Goal: Check status: Check status

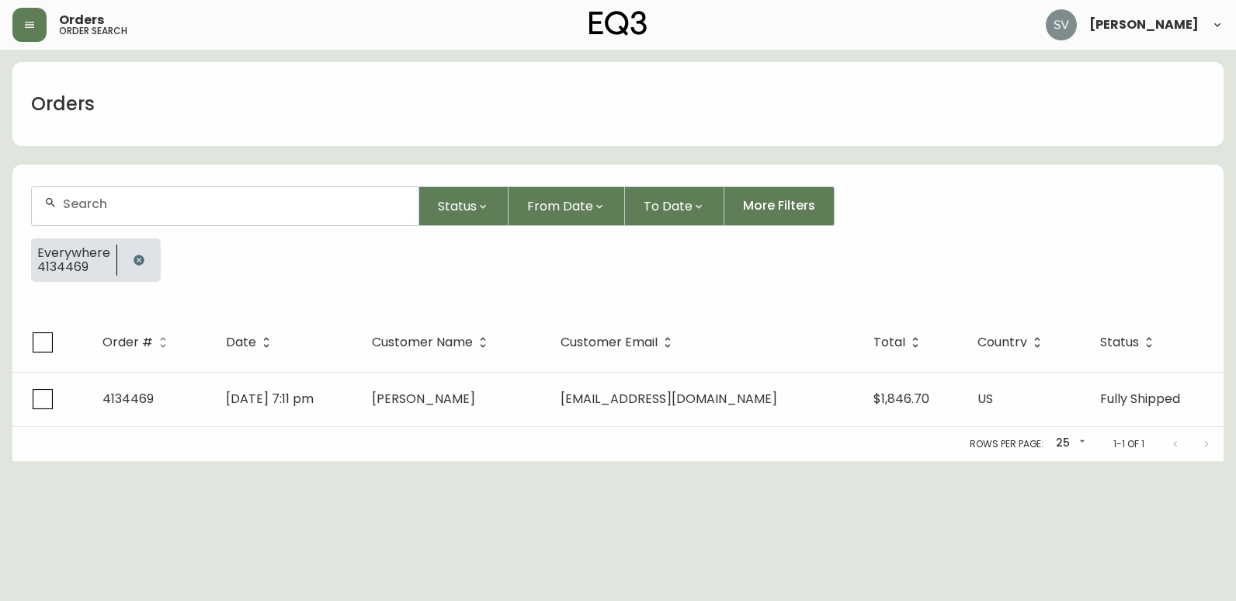
click at [136, 258] on icon "button" at bounding box center [138, 260] width 10 height 10
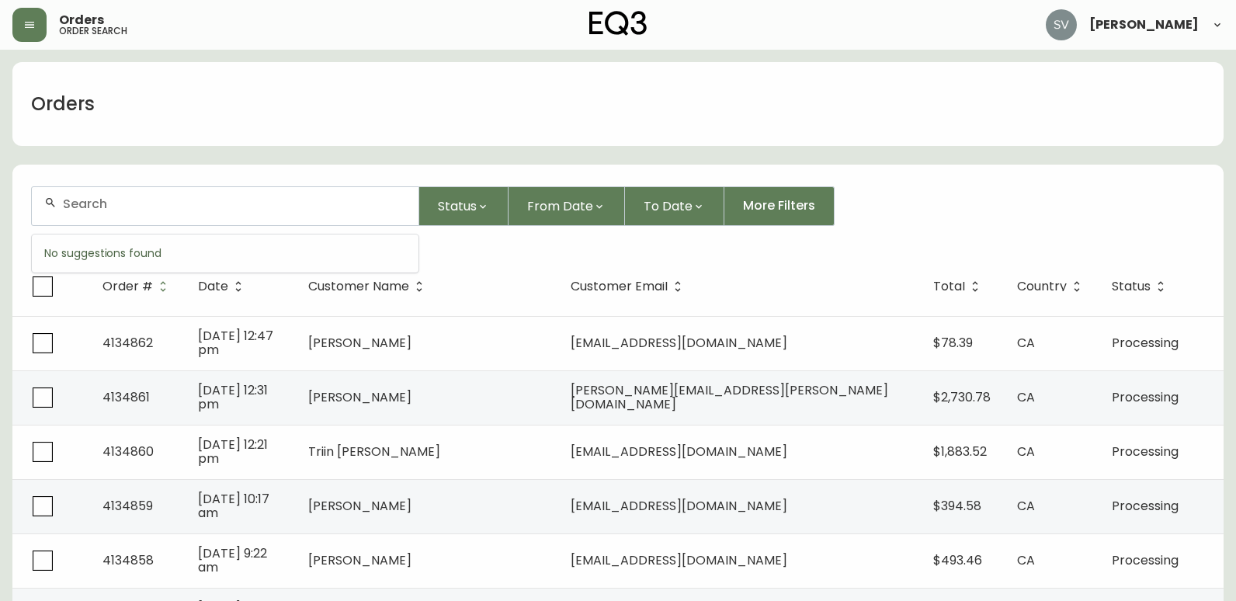
click at [161, 206] on input "text" at bounding box center [234, 203] width 343 height 15
paste input "4132087"
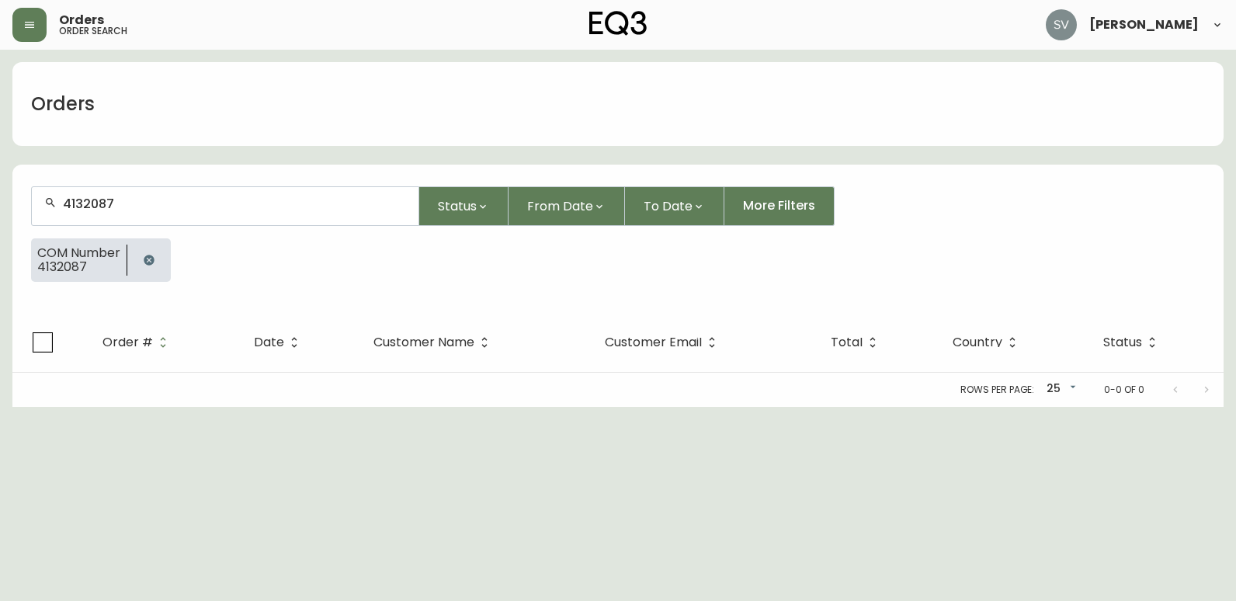
type input "4132087"
click at [149, 264] on icon "button" at bounding box center [149, 260] width 10 height 10
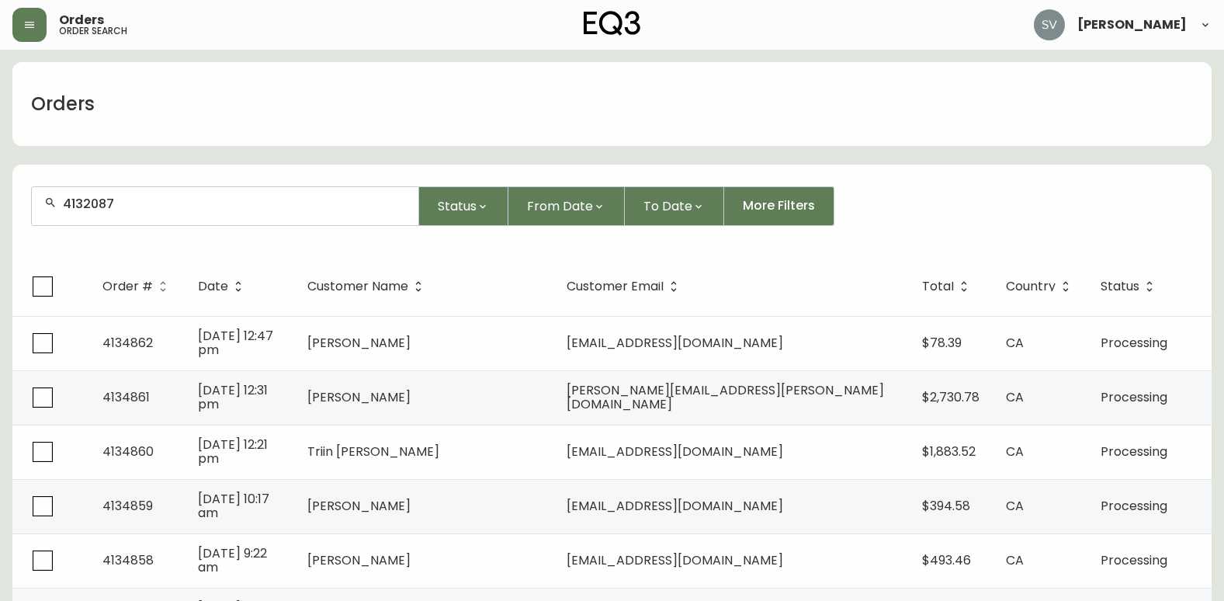
click at [172, 213] on div "4132087" at bounding box center [225, 206] width 387 height 38
click at [285, 172] on form "4132087 Status From Date To Date More Filters" at bounding box center [611, 212] width 1199 height 89
click at [34, 19] on icon "button" at bounding box center [29, 25] width 12 height 12
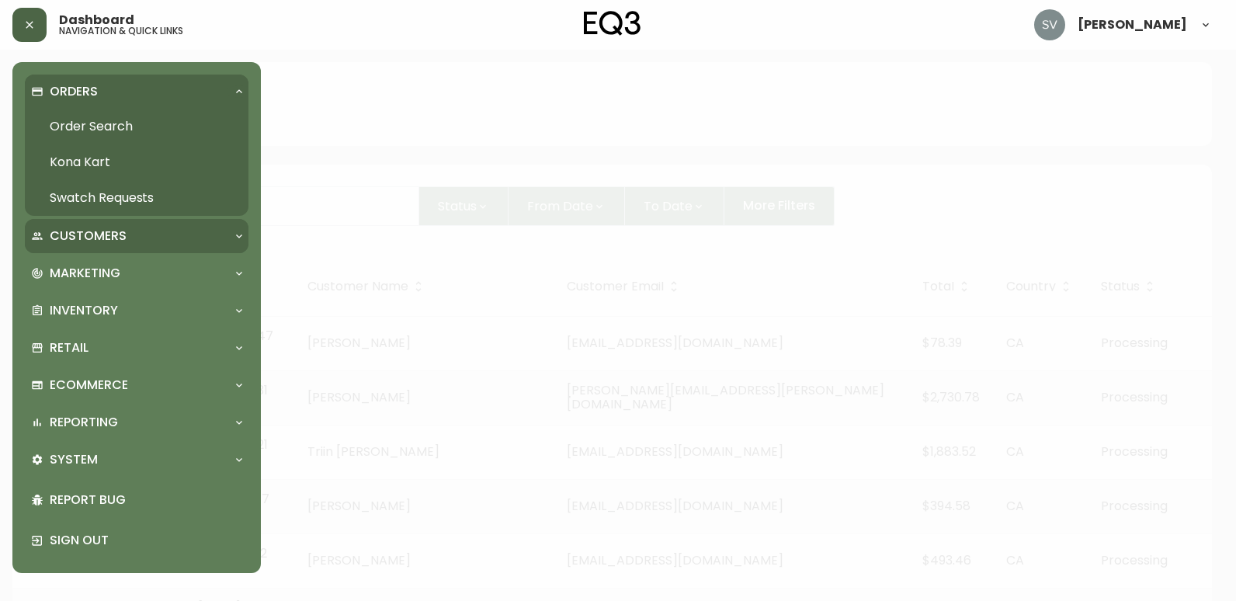
click at [138, 243] on div "Customers" at bounding box center [129, 235] width 196 height 17
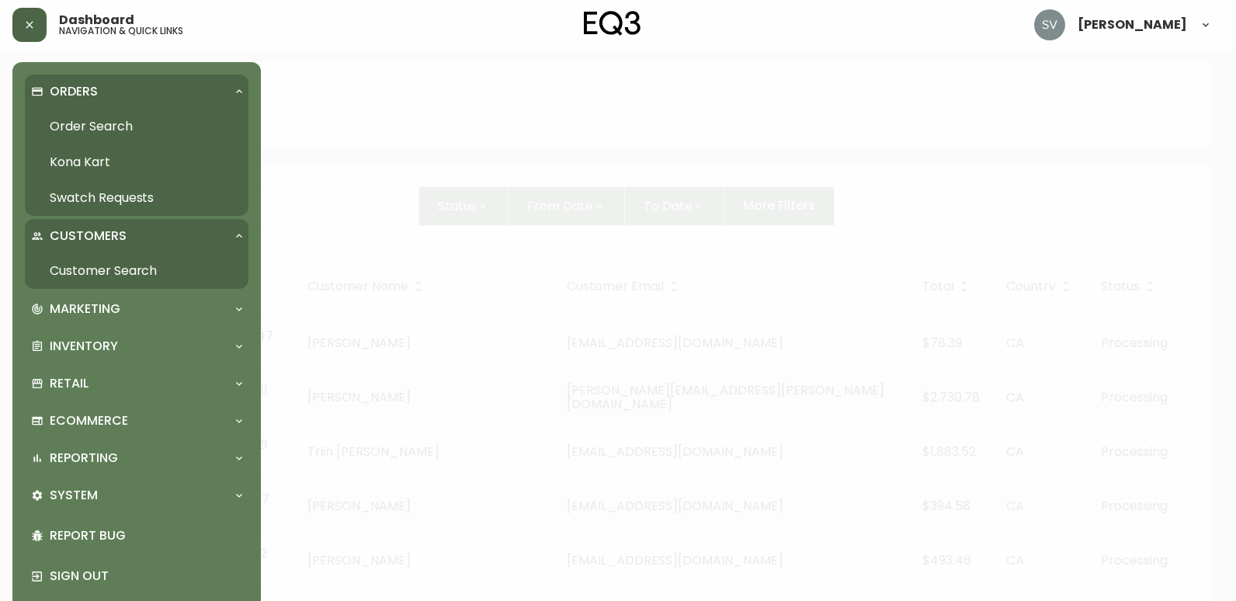
click at [119, 272] on link "Customer Search" at bounding box center [137, 271] width 224 height 36
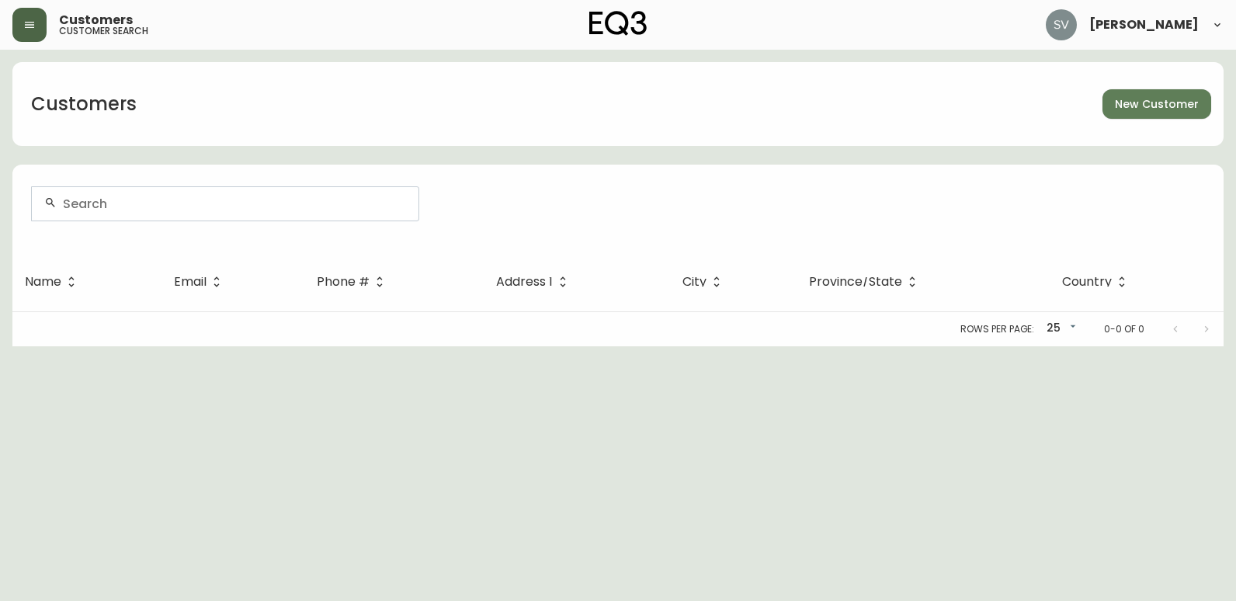
click at [42, 14] on button "button" at bounding box center [29, 25] width 34 height 34
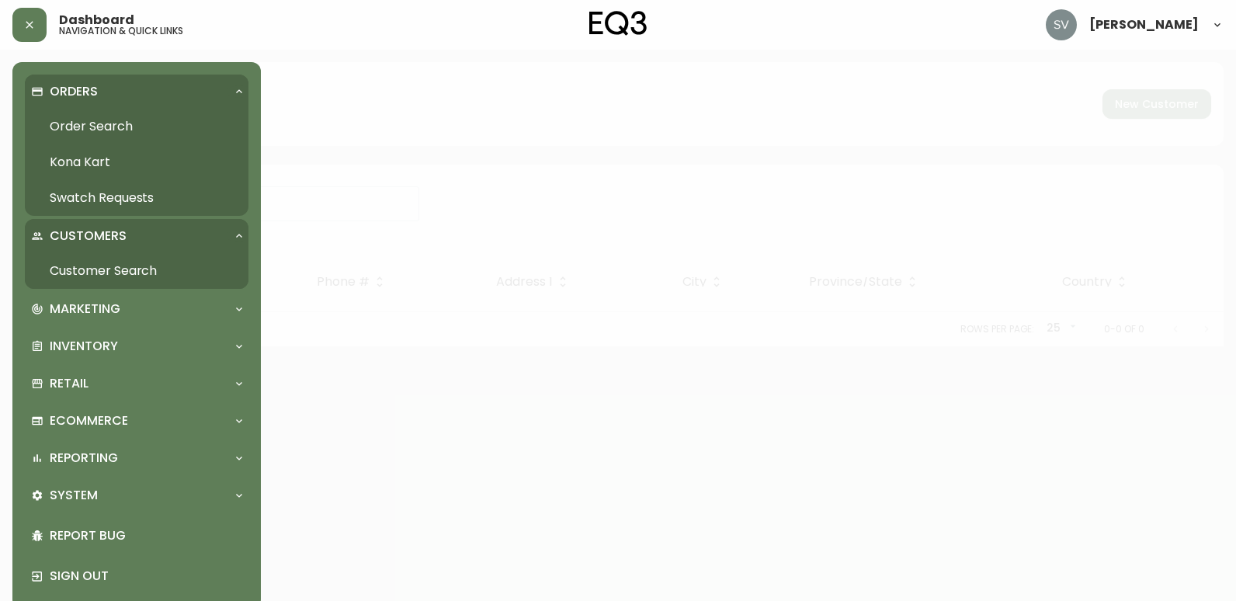
click at [80, 126] on link "Order Search" at bounding box center [137, 127] width 224 height 36
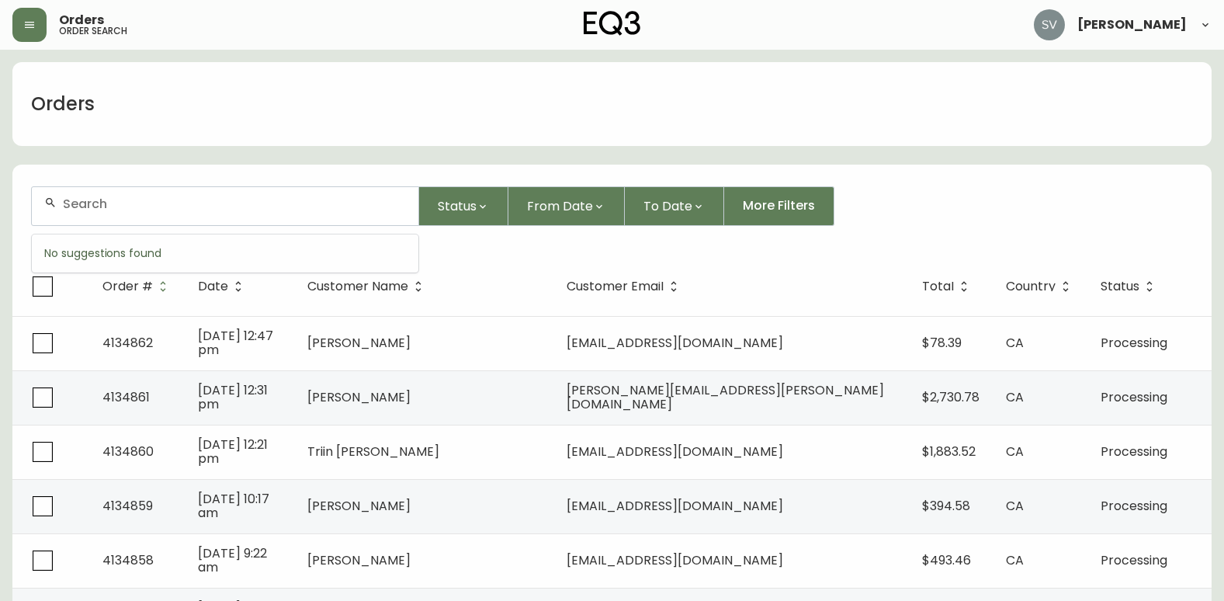
click at [180, 208] on input "text" at bounding box center [234, 203] width 343 height 15
paste input "4132087"
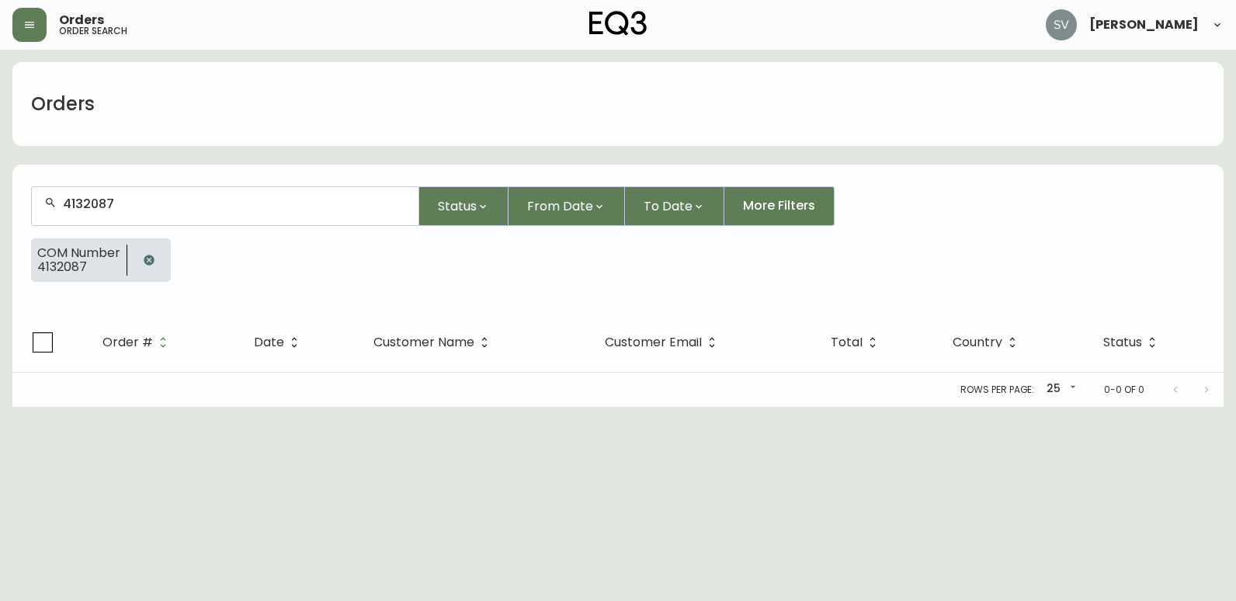
type input "4132087"
click at [155, 259] on icon "button" at bounding box center [149, 260] width 12 height 12
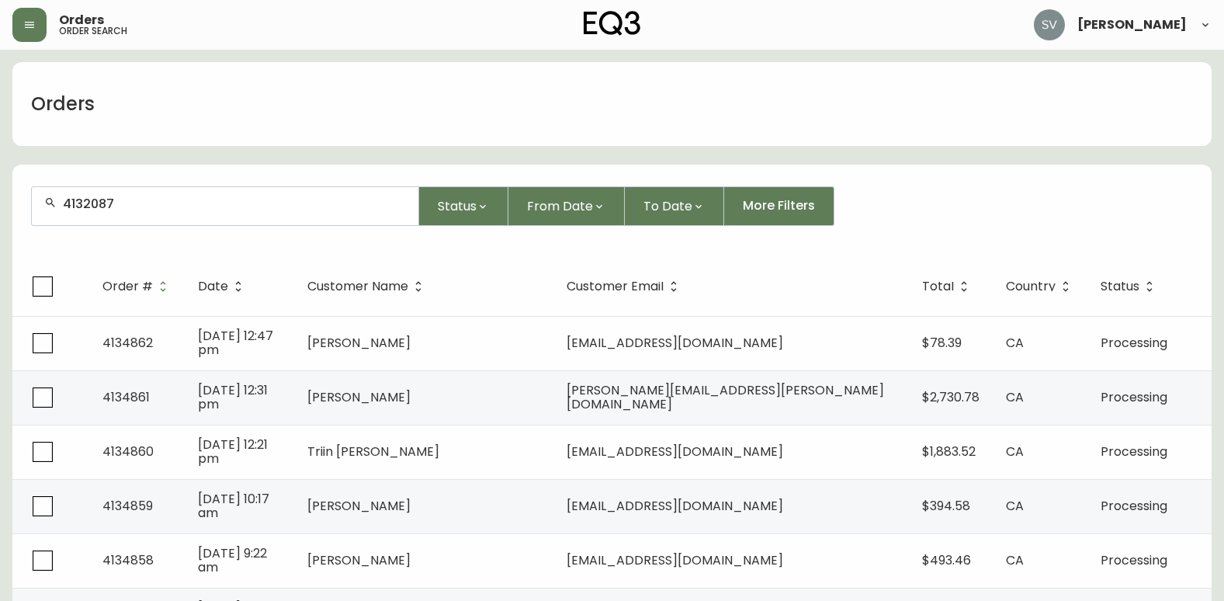
click at [174, 213] on div "4132087" at bounding box center [225, 206] width 387 height 38
drag, startPoint x: 174, startPoint y: 213, endPoint x: 116, endPoint y: 211, distance: 57.5
click at [116, 211] on div at bounding box center [225, 206] width 387 height 38
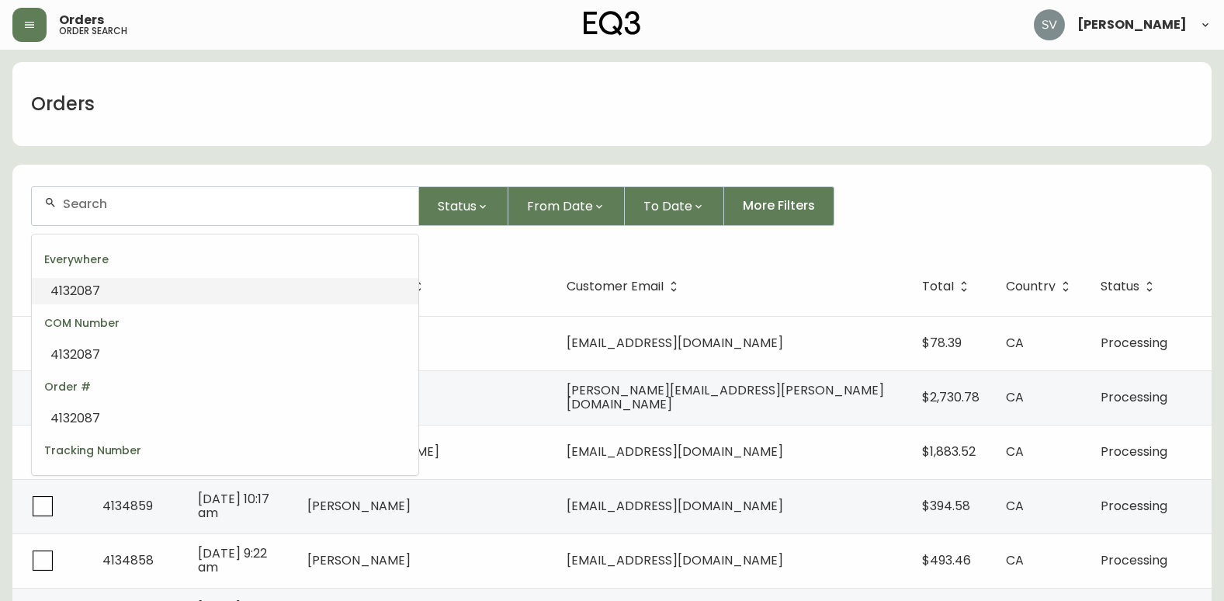
drag, startPoint x: 116, startPoint y: 210, endPoint x: 80, endPoint y: 289, distance: 86.5
click at [80, 289] on span "4132087" at bounding box center [75, 291] width 50 height 18
type input "4132087"
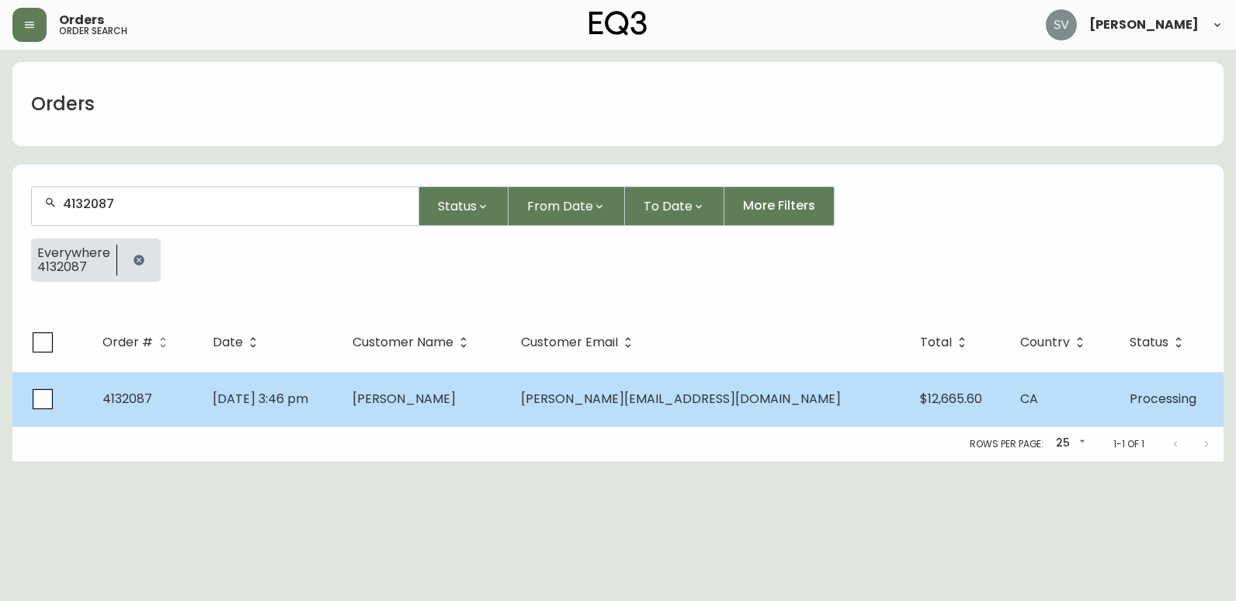
click at [339, 399] on td "[DATE] 3:46 pm" at bounding box center [269, 399] width 139 height 54
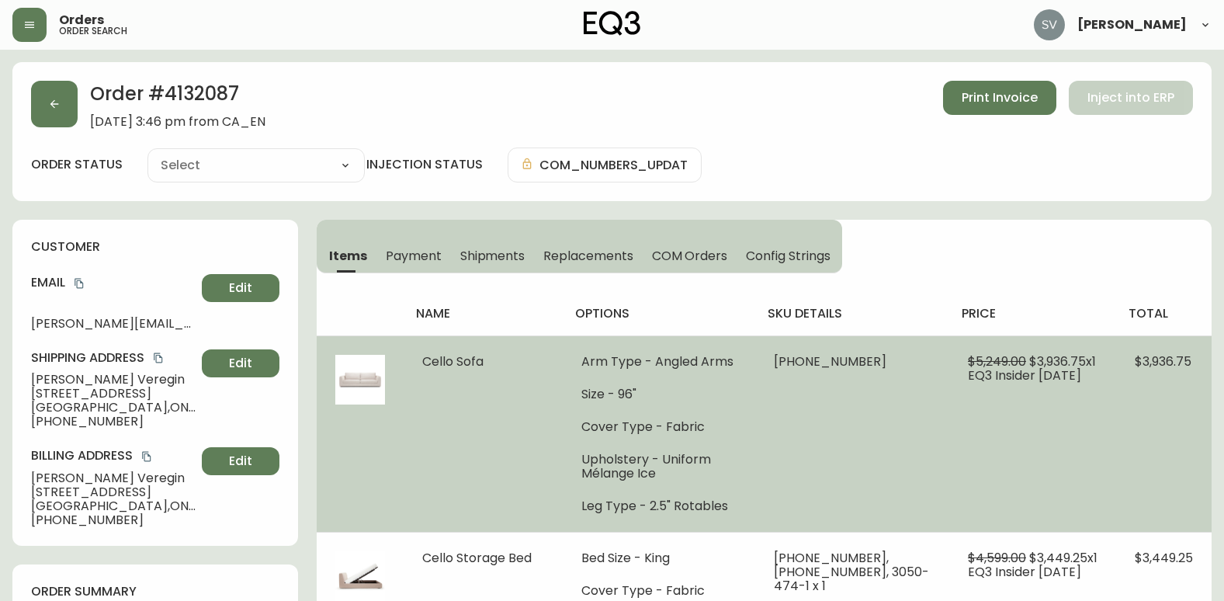
type input "Processing"
select select "PROCESSING"
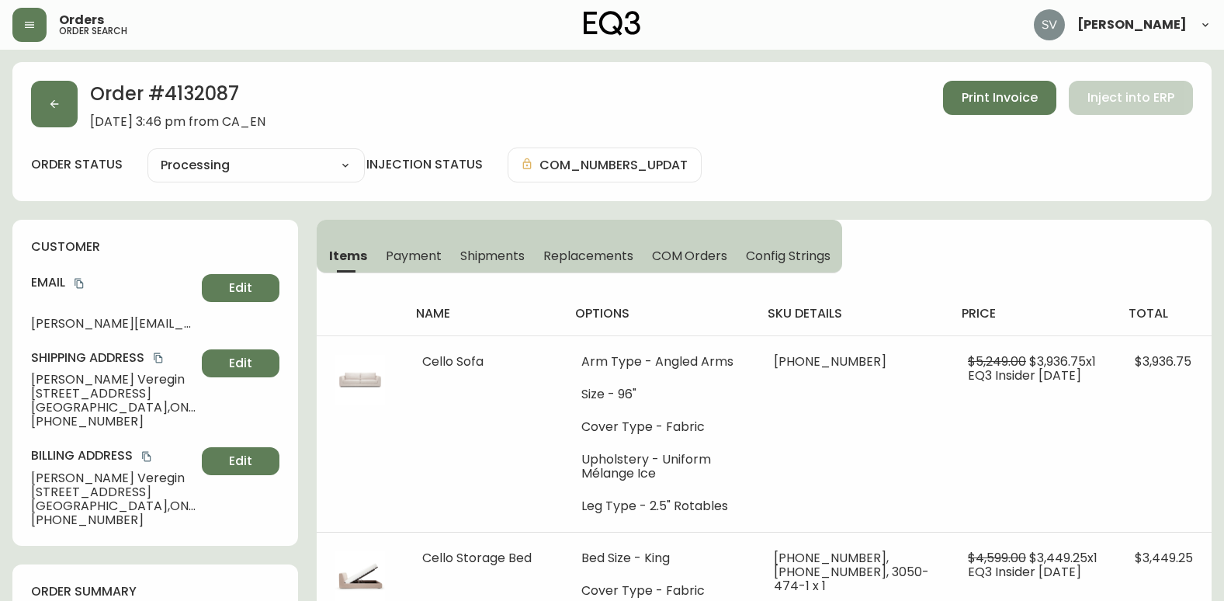
click at [47, 28] on div "Orders order search" at bounding box center [212, 25] width 400 height 34
click at [33, 36] on button "button" at bounding box center [29, 25] width 34 height 34
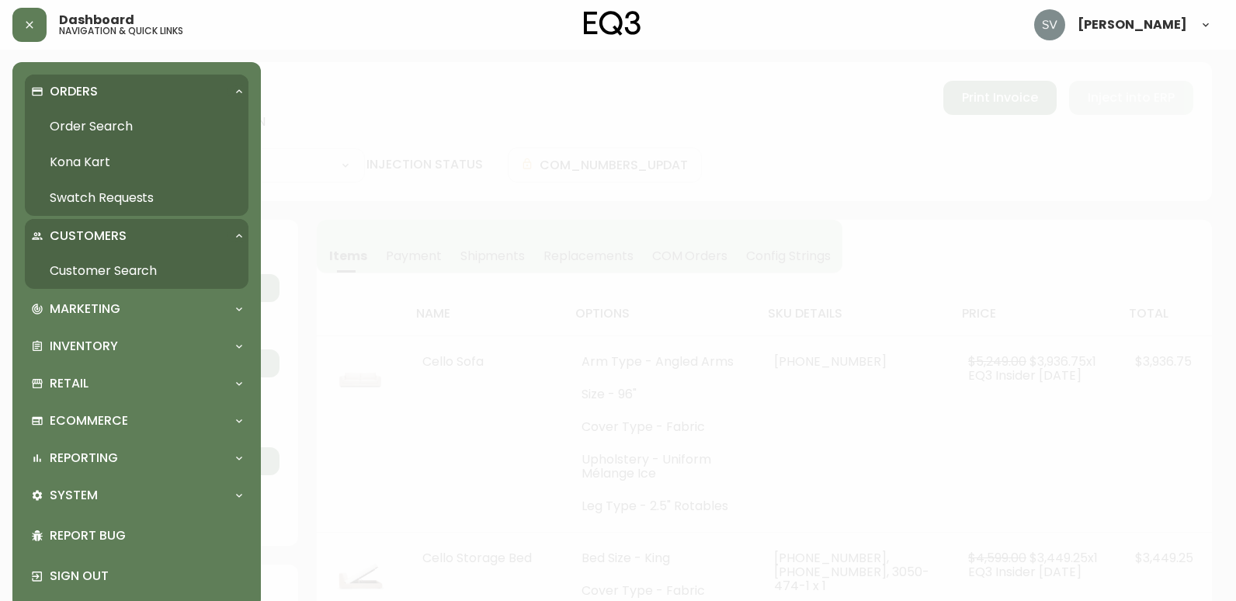
click at [95, 127] on link "Order Search" at bounding box center [137, 127] width 224 height 36
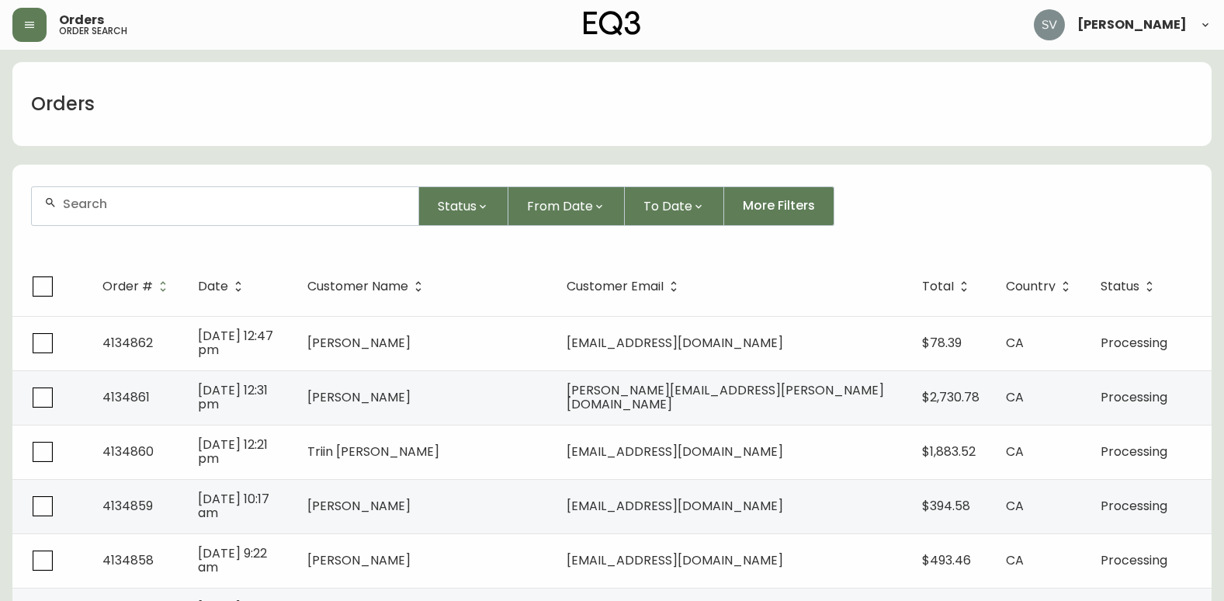
click at [192, 211] on div at bounding box center [225, 206] width 387 height 38
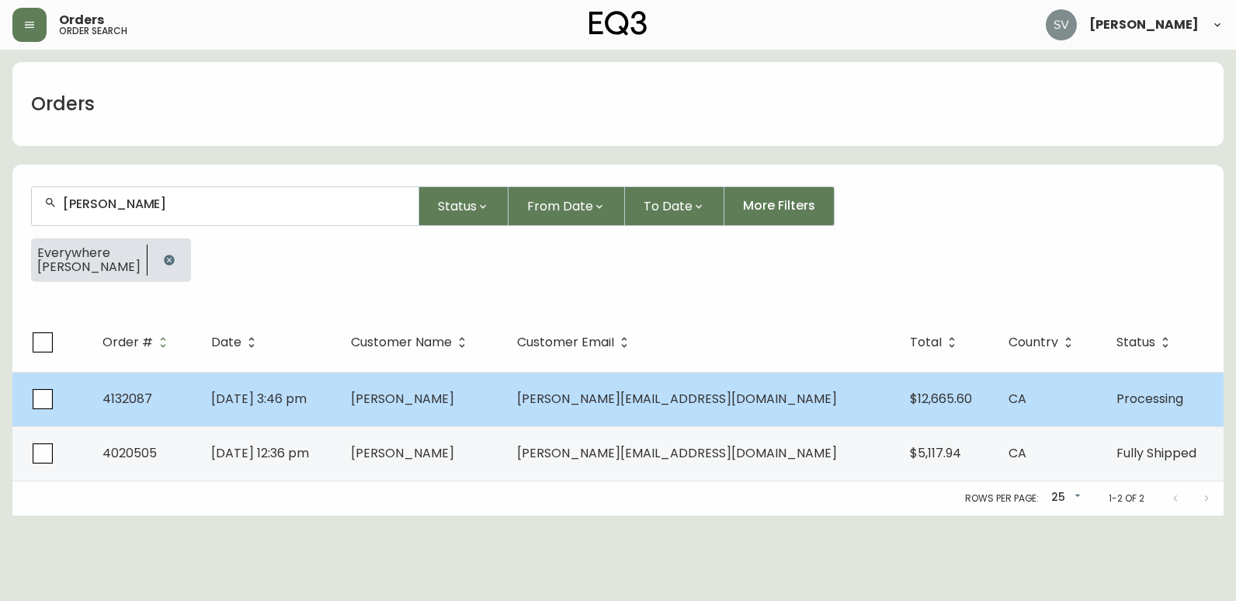
type input "[PERSON_NAME]"
click at [338, 414] on td "[DATE] 3:46 pm" at bounding box center [269, 399] width 140 height 54
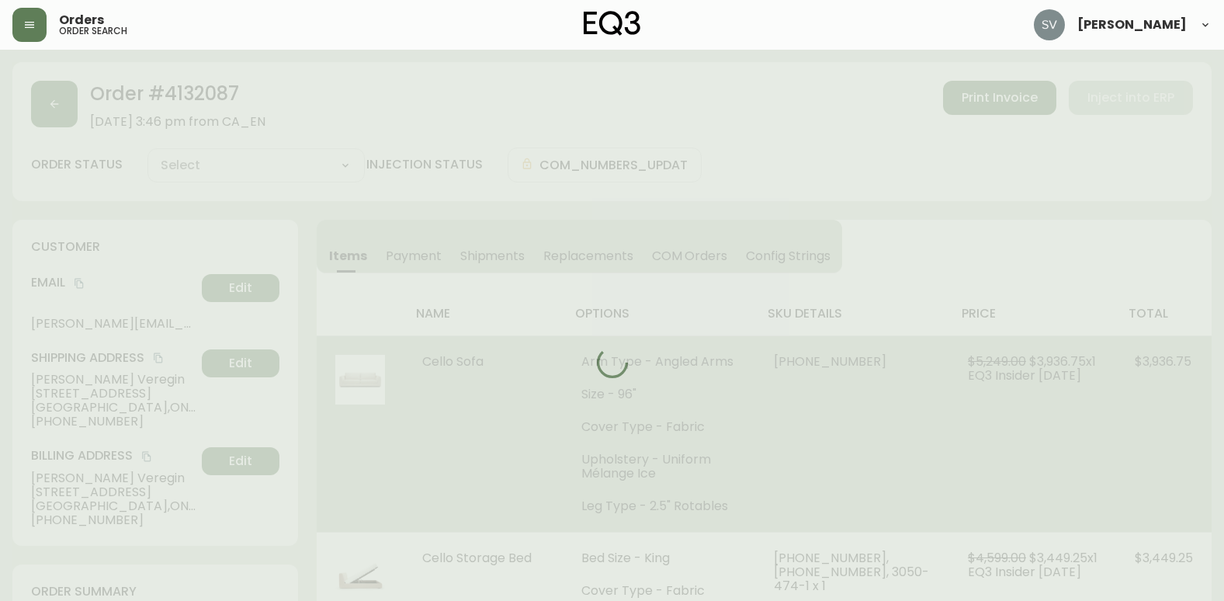
type input "Processing"
select select "PROCESSING"
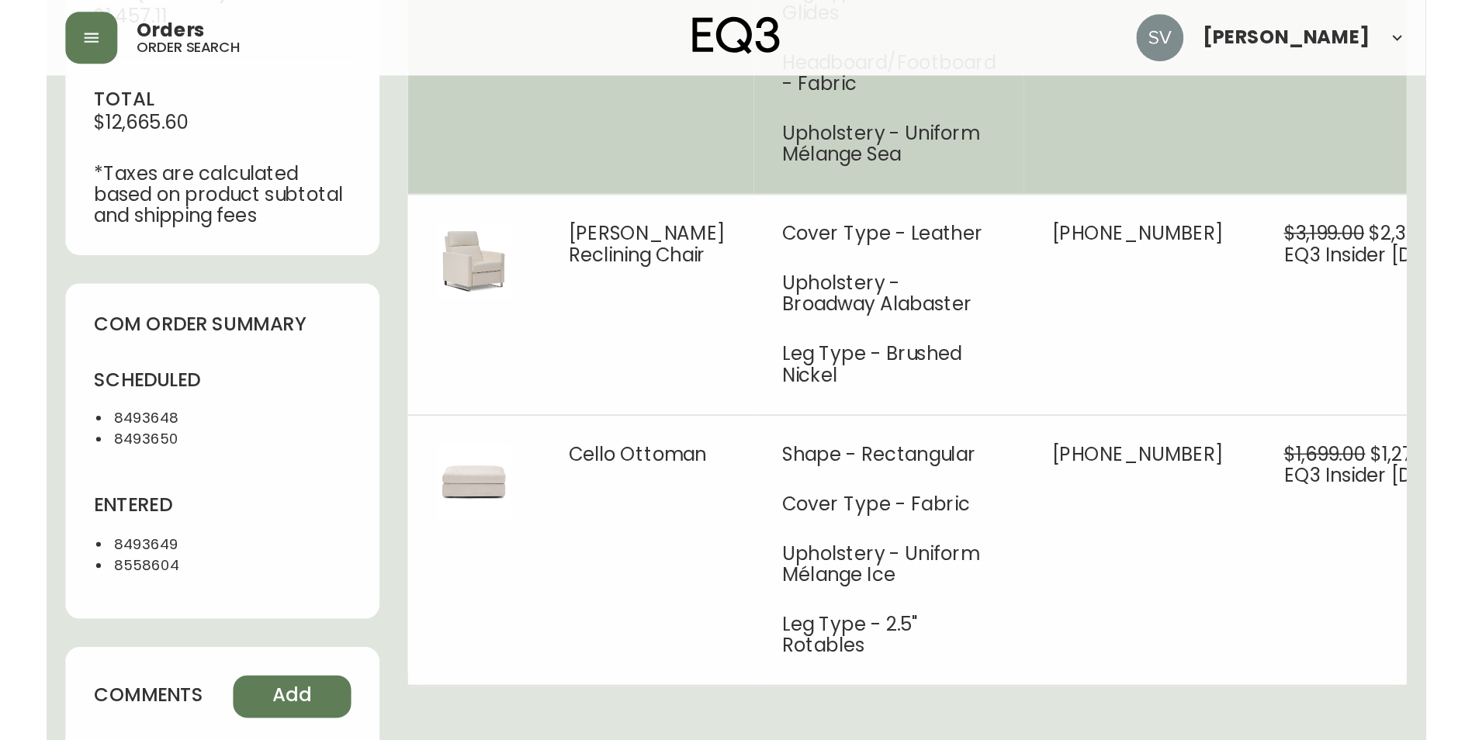
scroll to position [552, 0]
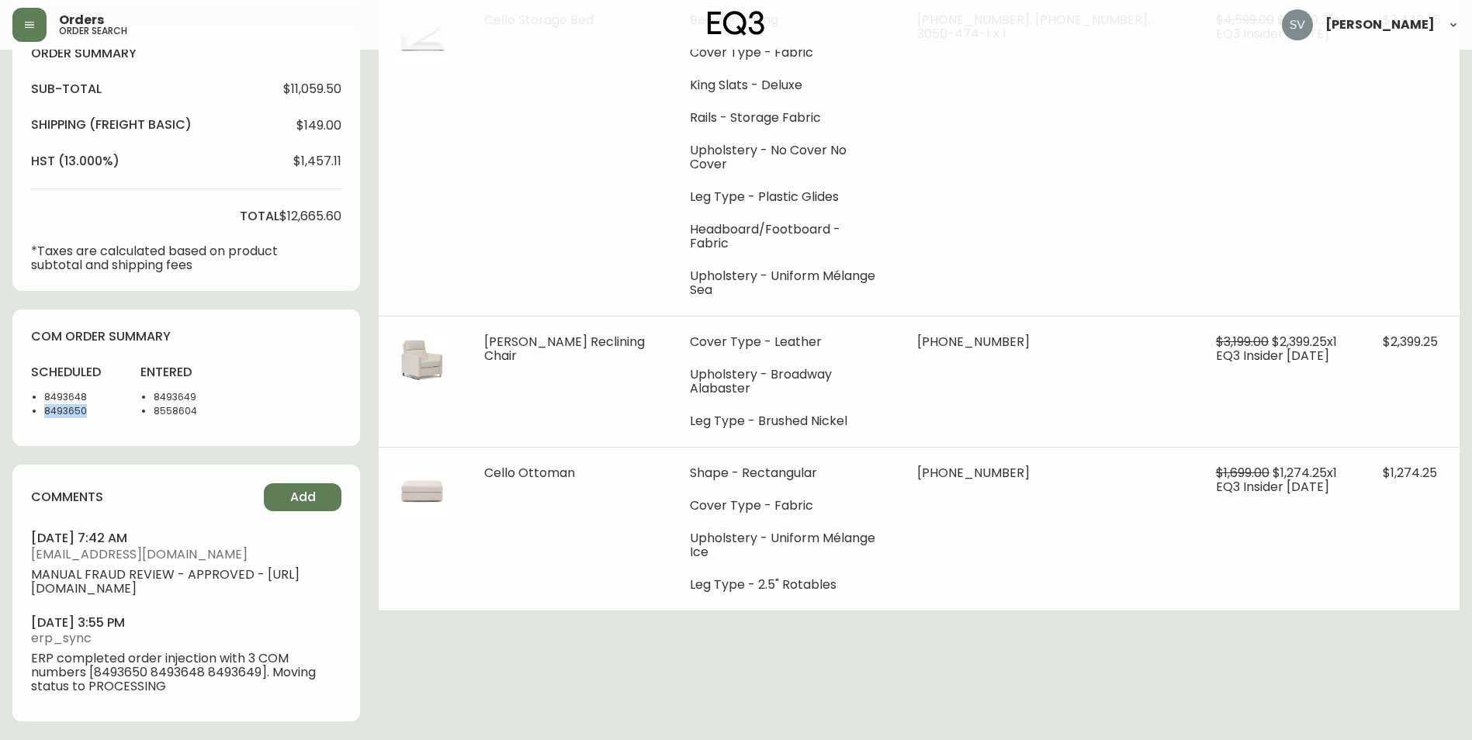
drag, startPoint x: 87, startPoint y: 397, endPoint x: 44, endPoint y: 396, distance: 42.7
click at [44, 404] on li "8493650" at bounding box center [83, 411] width 78 height 14
copy li "8493650"
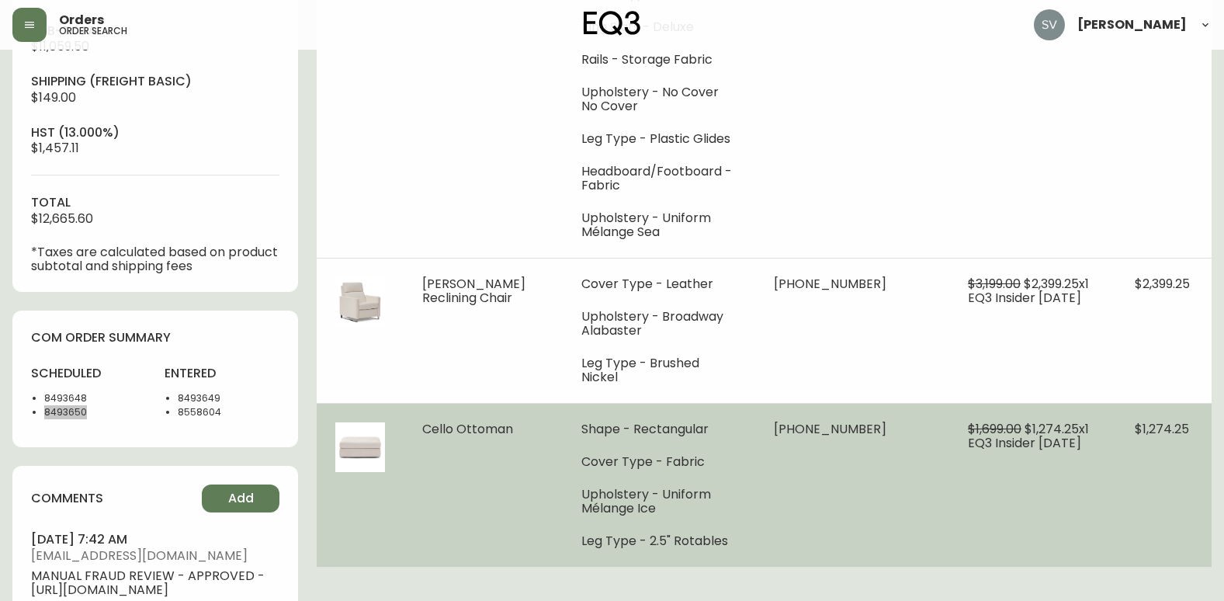
scroll to position [595, 0]
click at [672, 498] on li "Upholstery - Uniform Mélange Ice" at bounding box center [658, 502] width 154 height 28
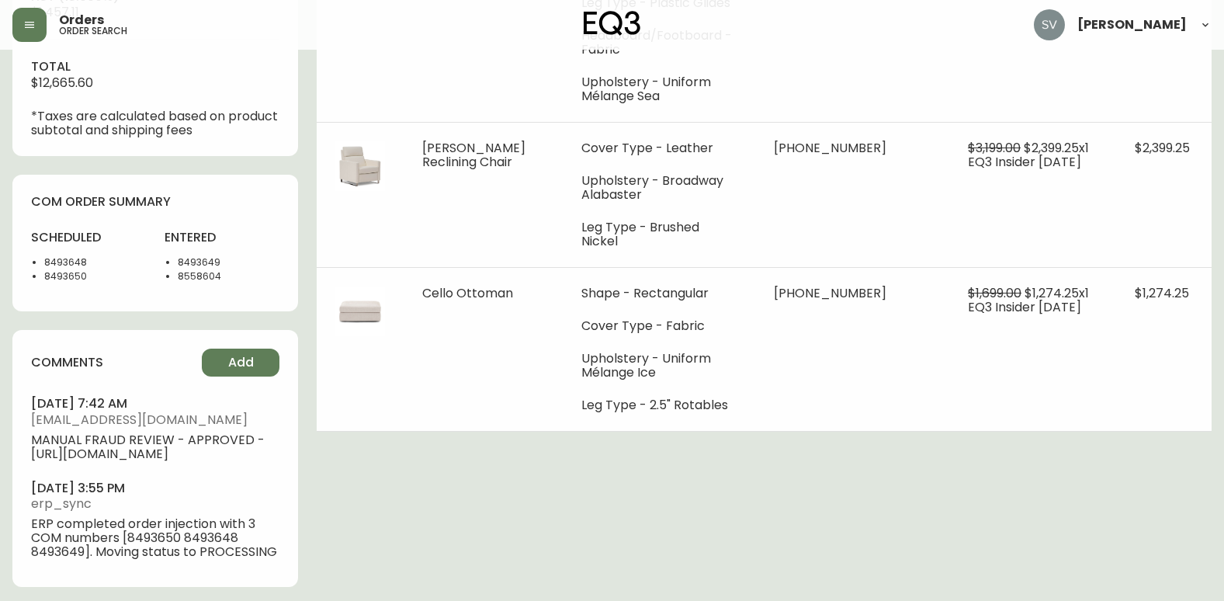
scroll to position [751, 0]
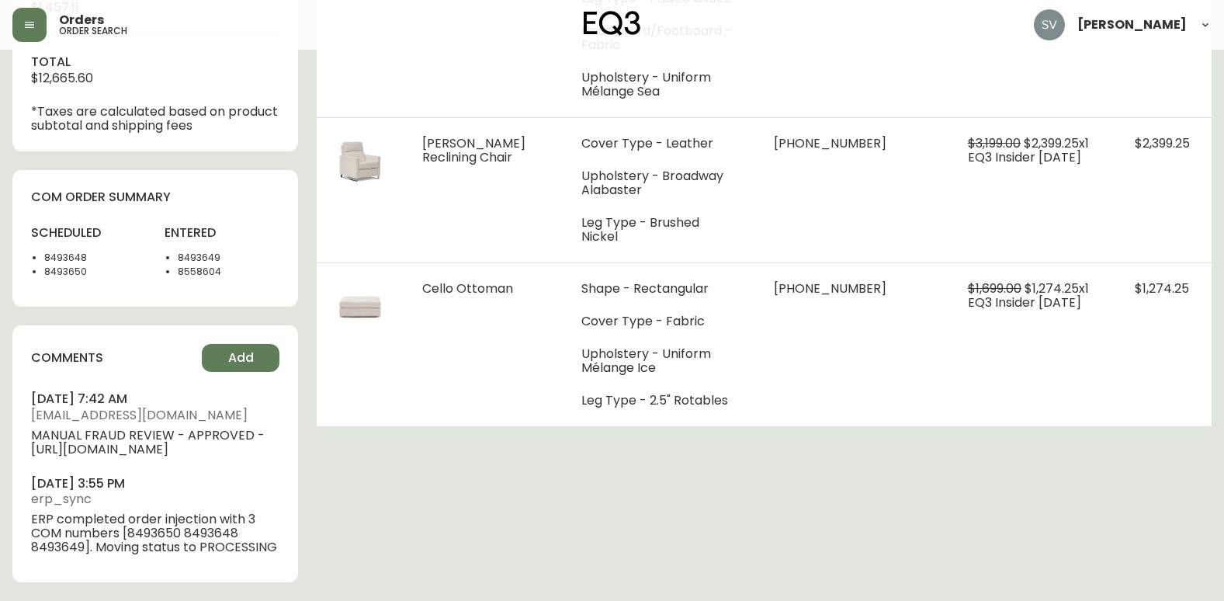
drag, startPoint x: 1042, startPoint y: 497, endPoint x: 647, endPoint y: 446, distance: 398.3
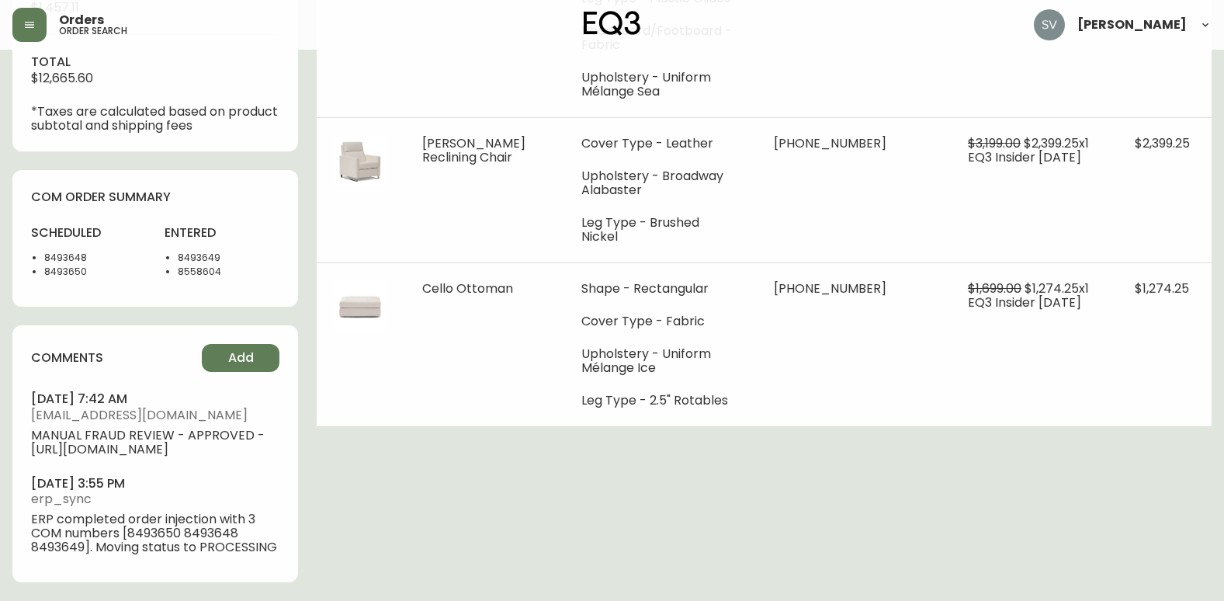
drag, startPoint x: 1083, startPoint y: 473, endPoint x: 1072, endPoint y: 473, distance: 11.7
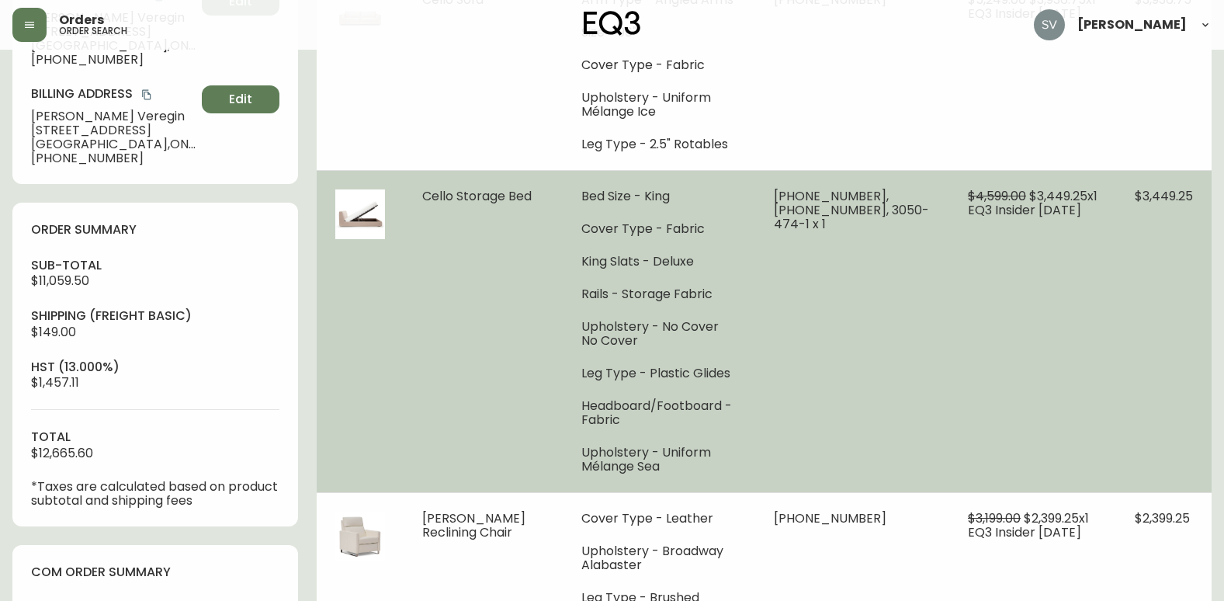
scroll to position [0, 0]
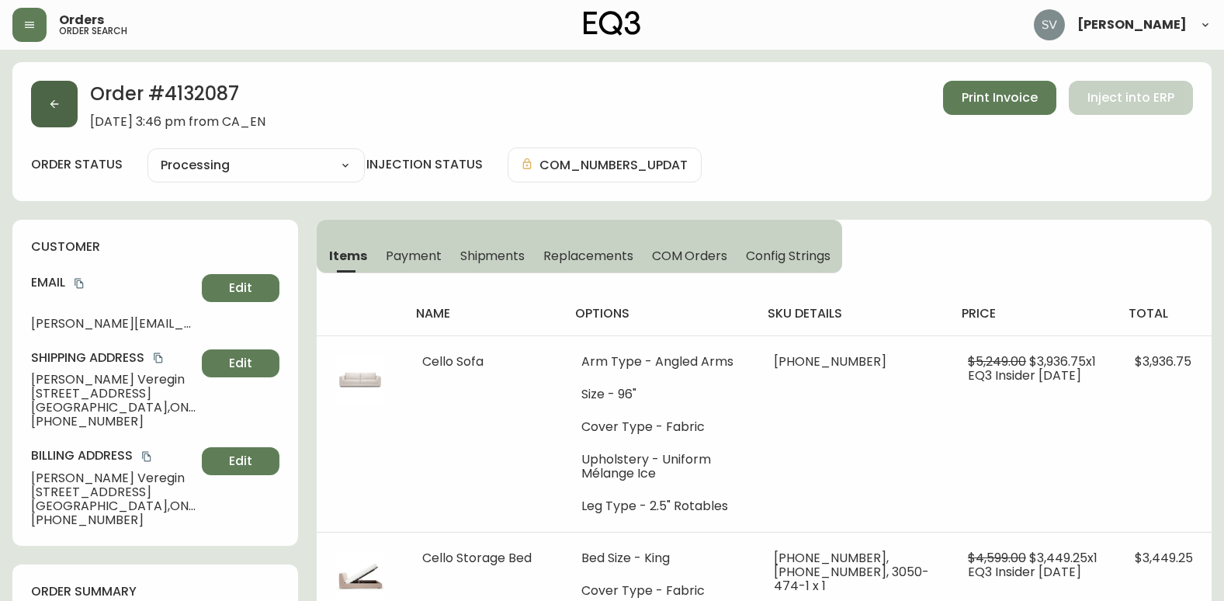
click at [65, 102] on button "button" at bounding box center [54, 104] width 47 height 47
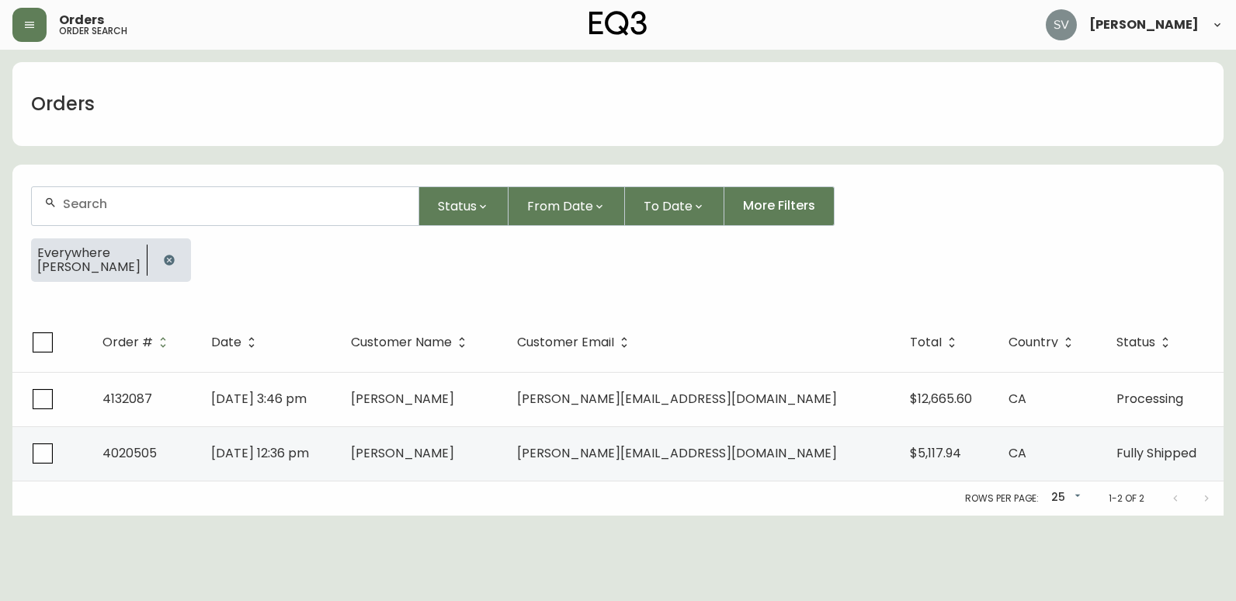
click at [173, 258] on icon "button" at bounding box center [169, 260] width 10 height 10
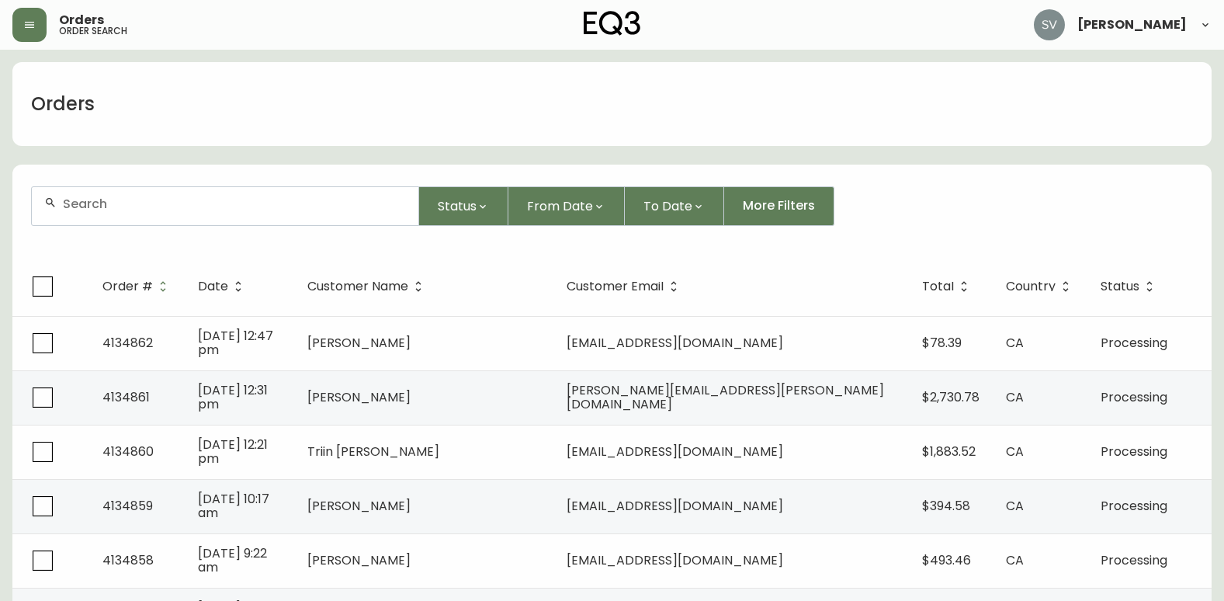
click at [205, 208] on input "text" at bounding box center [234, 203] width 343 height 15
paste input "4134049"
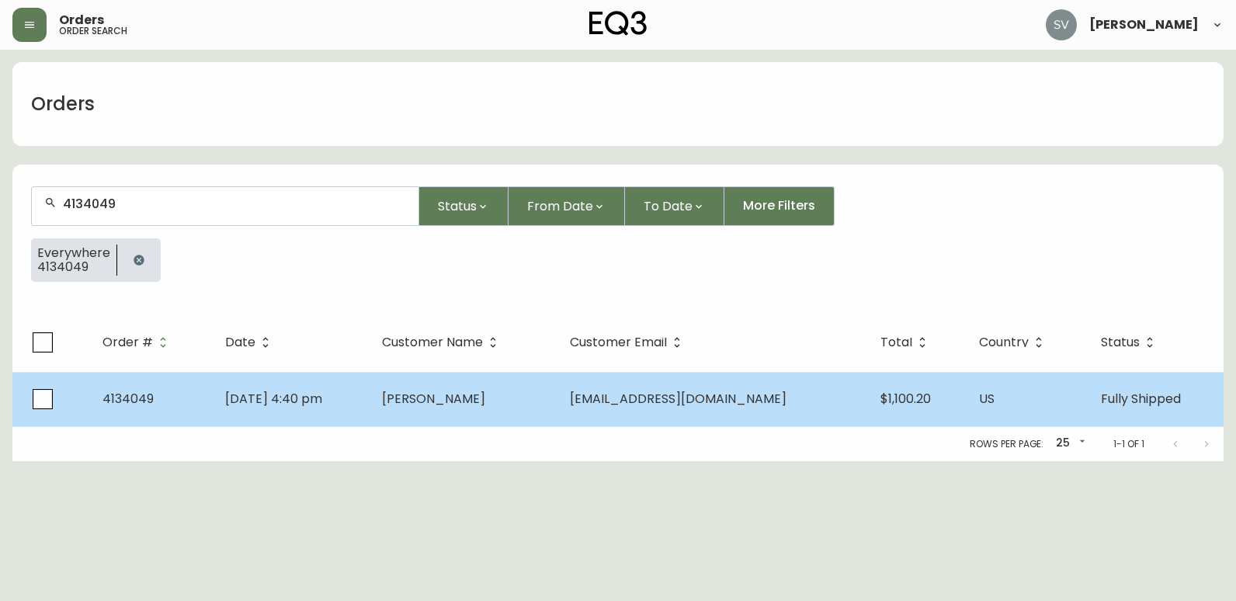
type input "4134049"
click at [429, 406] on span "[PERSON_NAME]" at bounding box center [433, 399] width 103 height 18
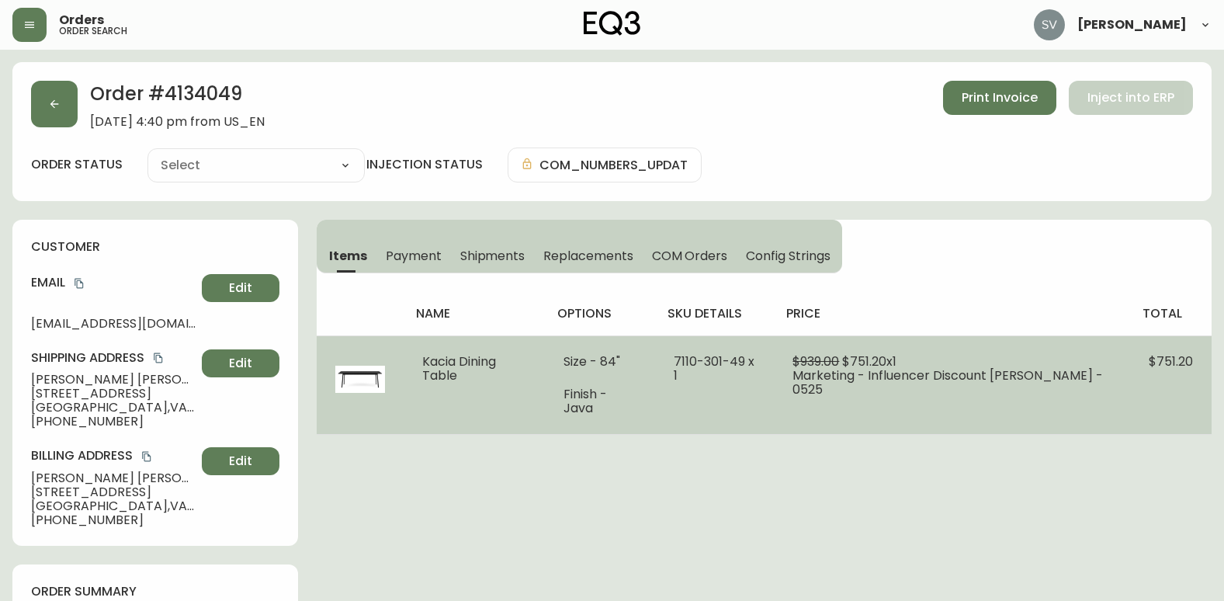
type input "Fully Shipped"
select select "FULLY_SHIPPED"
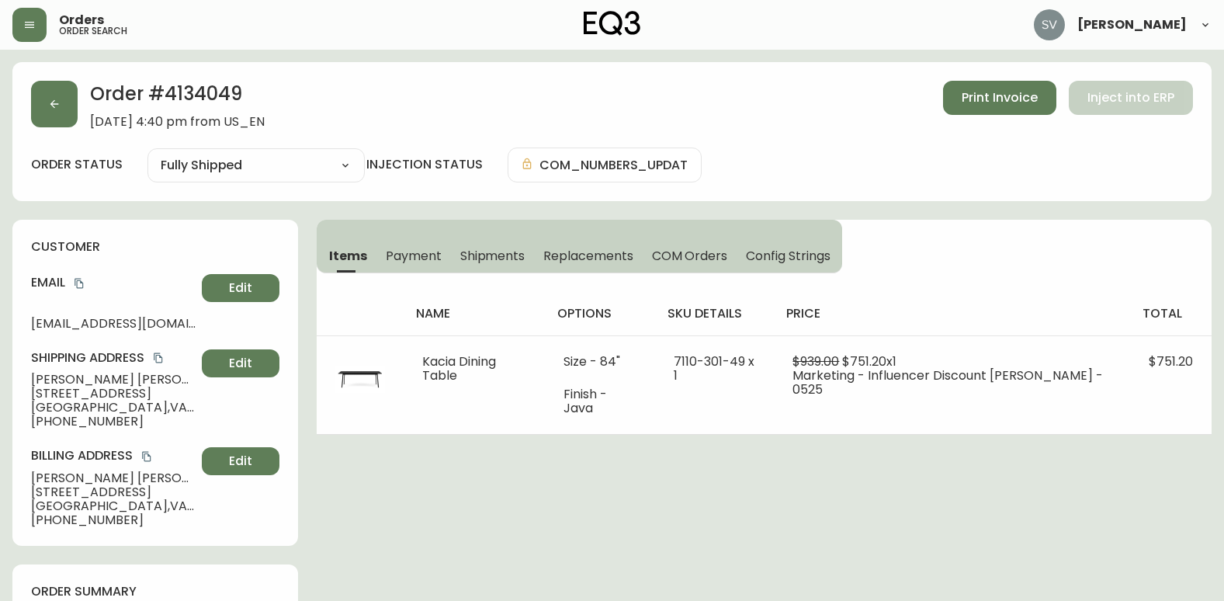
drag, startPoint x: 996, startPoint y: 520, endPoint x: 902, endPoint y: 510, distance: 94.5
click at [80, 283] on icon "copy" at bounding box center [79, 283] width 11 height 11
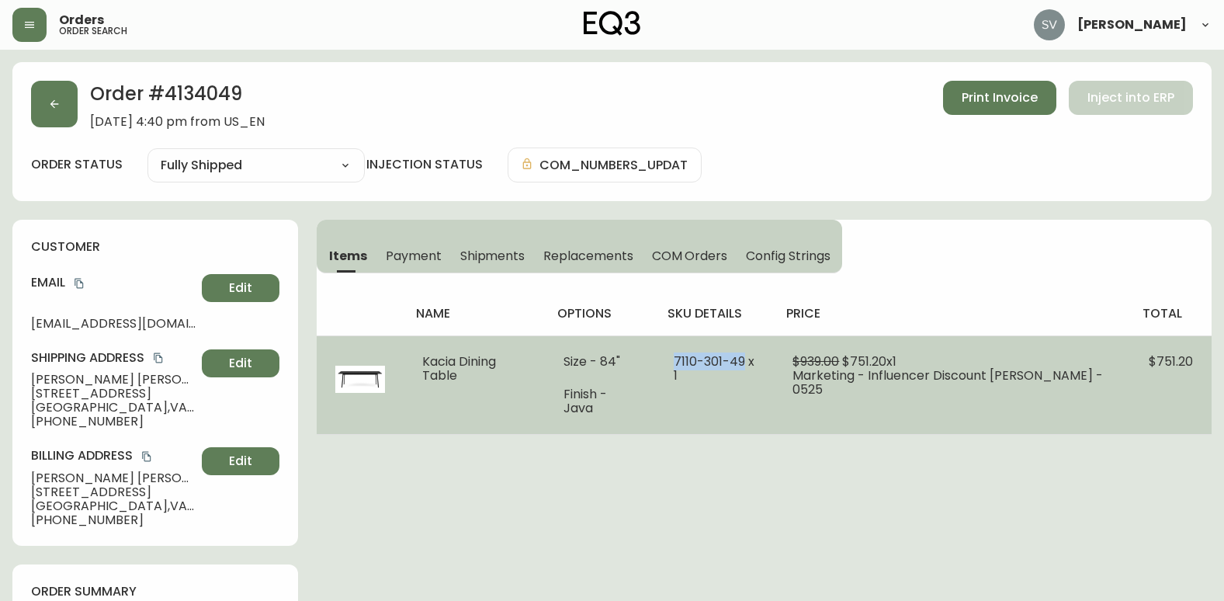
drag, startPoint x: 679, startPoint y: 362, endPoint x: 754, endPoint y: 361, distance: 74.5
click at [754, 361] on td "7110-301-49 x 1" at bounding box center [715, 384] width 120 height 99
drag, startPoint x: 754, startPoint y: 361, endPoint x: 744, endPoint y: 362, distance: 10.1
copy span "[PHONE_NUMBER]"
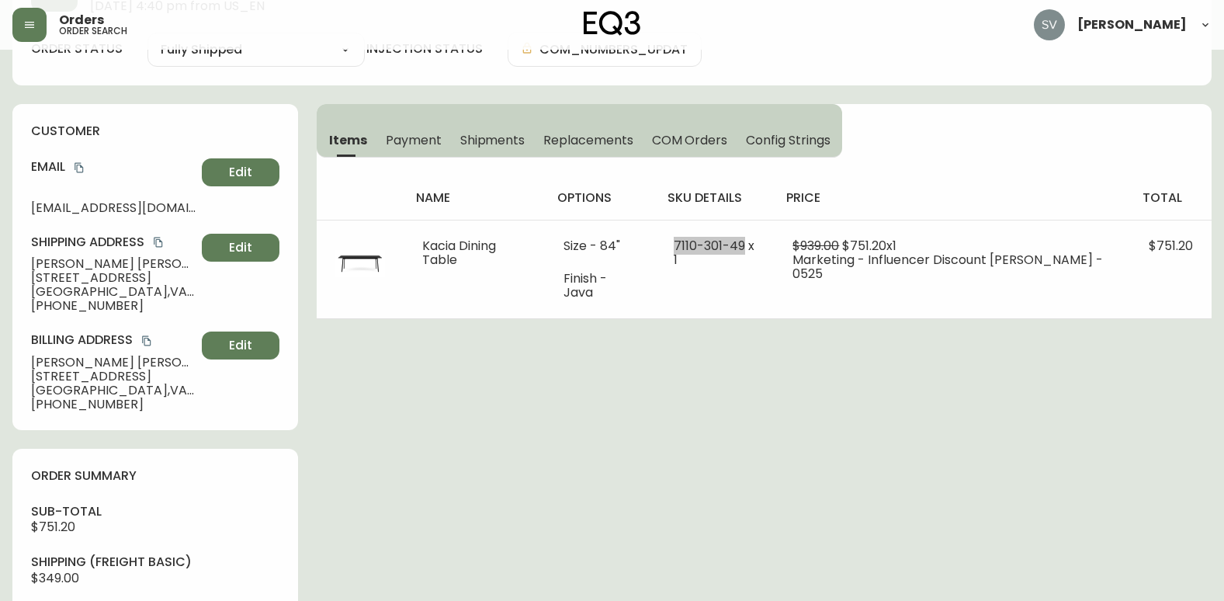
scroll to position [78, 0]
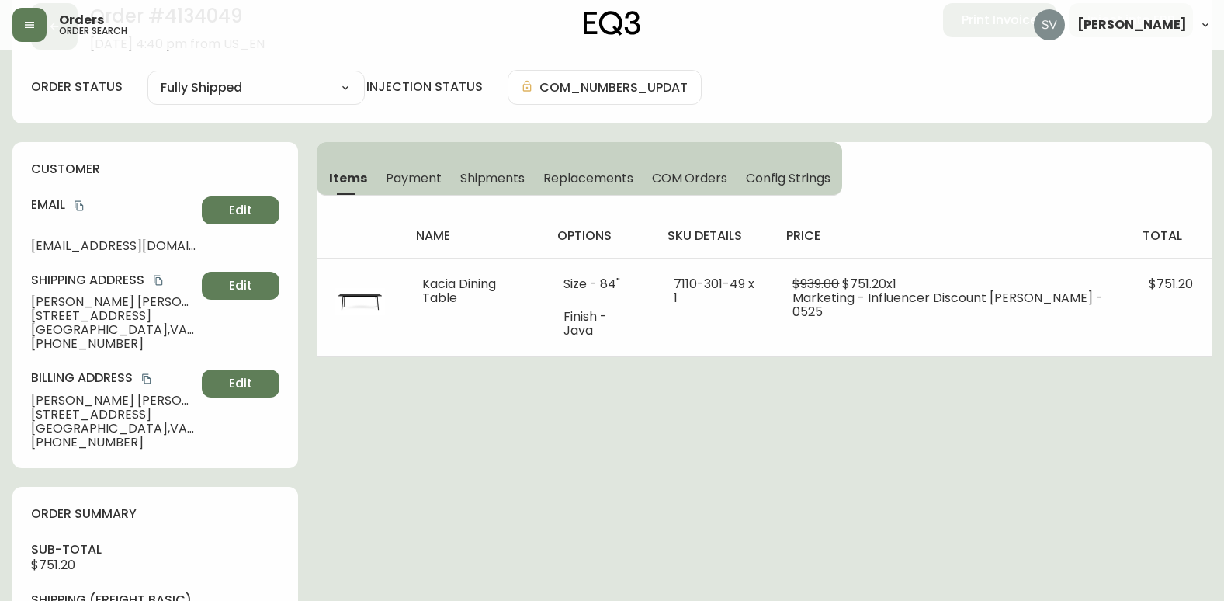
drag, startPoint x: 1179, startPoint y: 470, endPoint x: 1118, endPoint y: 487, distance: 62.7
